Goal: Transaction & Acquisition: Subscribe to service/newsletter

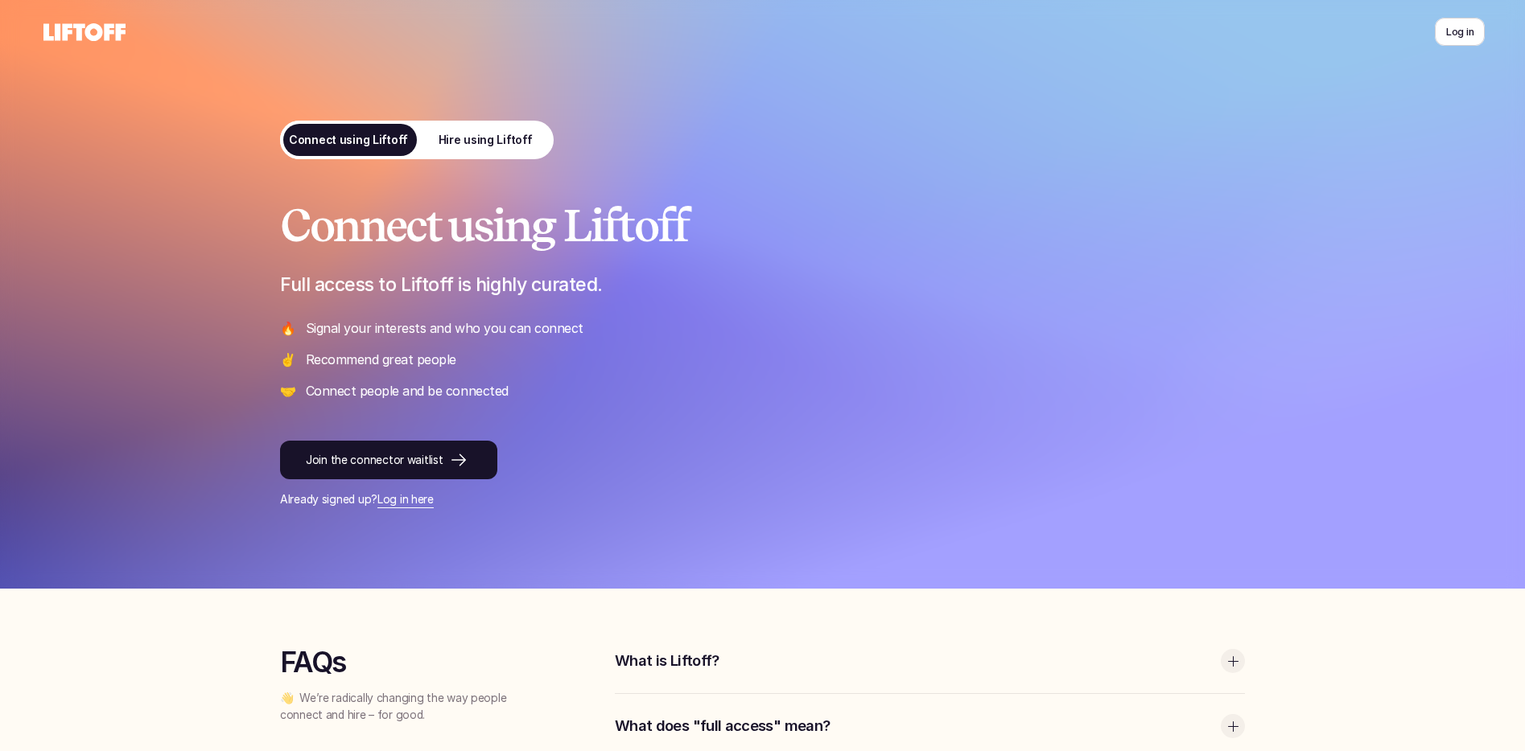
click at [512, 142] on p "Hire using Liftoff" at bounding box center [485, 140] width 94 height 17
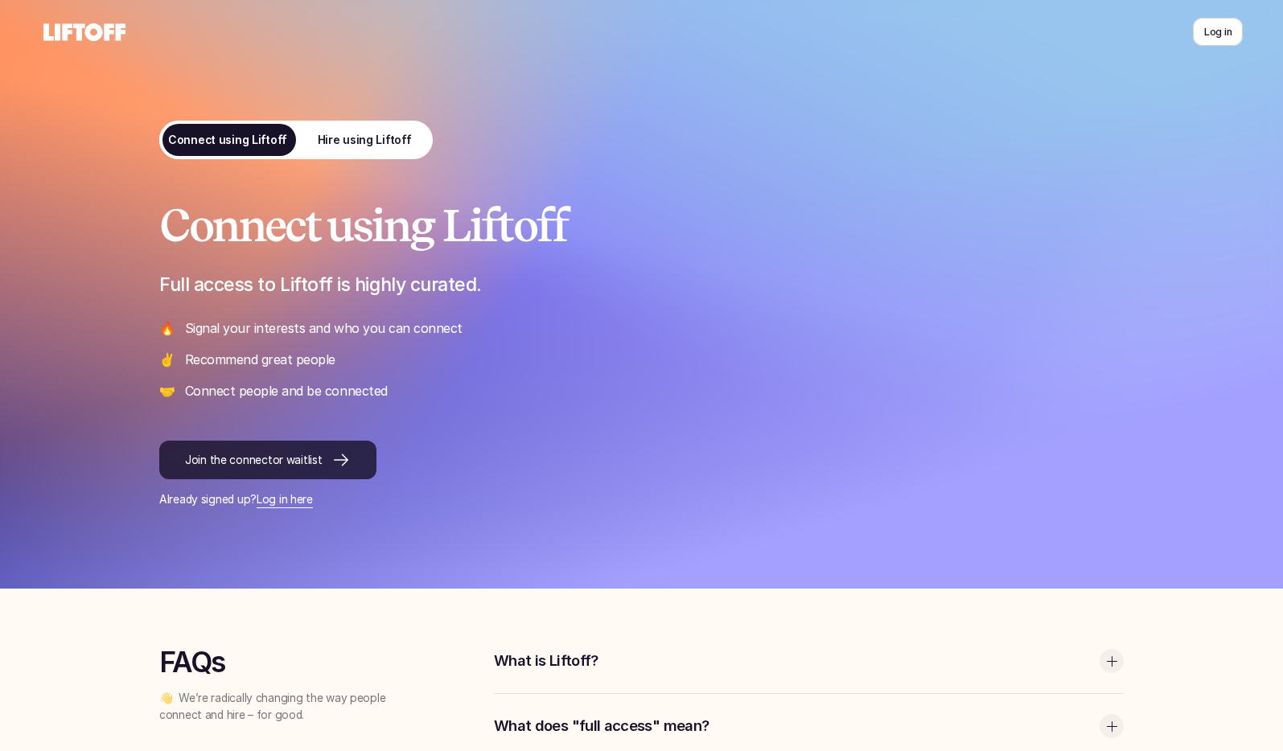
click at [289, 455] on p "Join the connector waitlist" at bounding box center [253, 460] width 137 height 17
